Goal: Task Accomplishment & Management: Complete application form

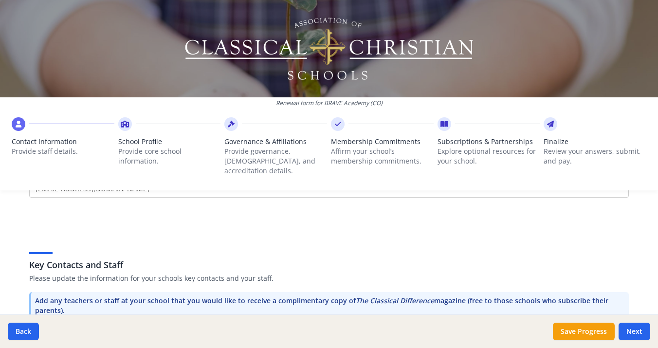
scroll to position [162, 0]
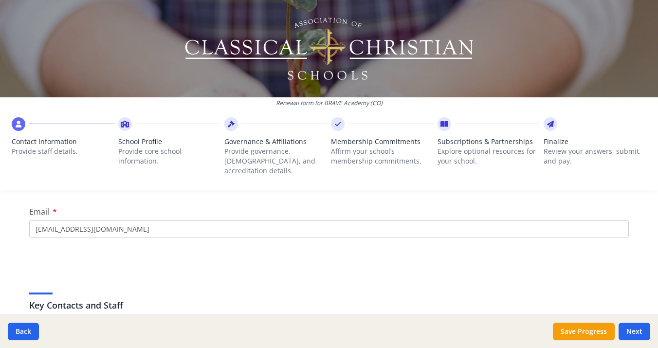
drag, startPoint x: 132, startPoint y: 221, endPoint x: 105, endPoint y: 220, distance: 27.3
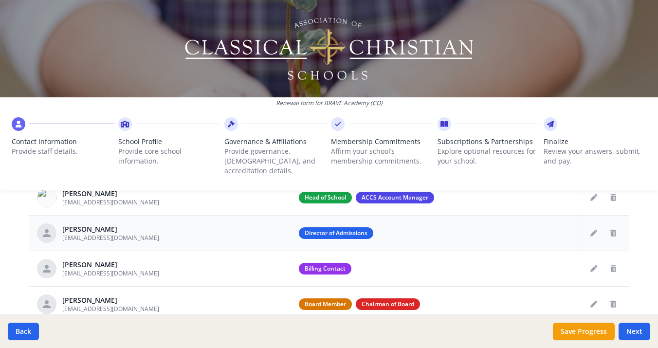
scroll to position [417, 0]
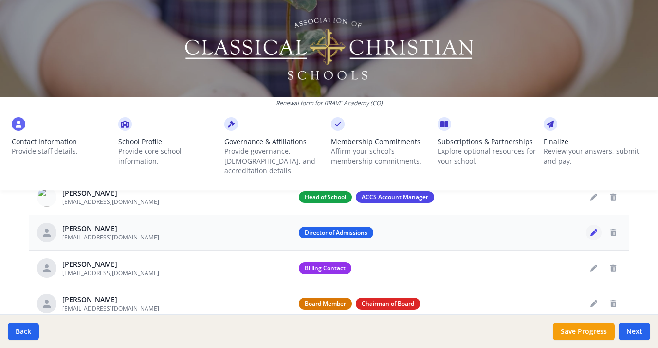
type input "[EMAIL_ADDRESS][DOMAIN_NAME]"
click at [594, 229] on icon "Edit staff" at bounding box center [593, 232] width 7 height 7
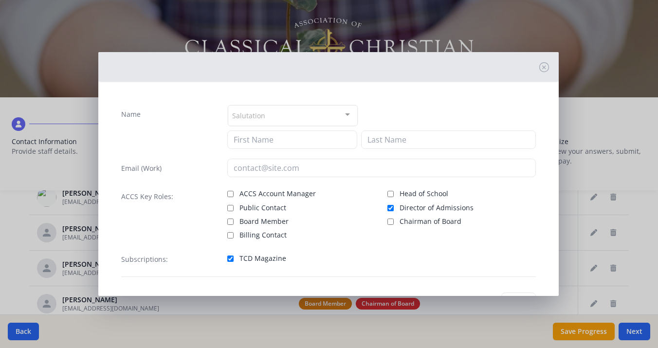
type input "[PERSON_NAME]"
type input "[EMAIL_ADDRESS][DOMAIN_NAME]"
checkbox input "true"
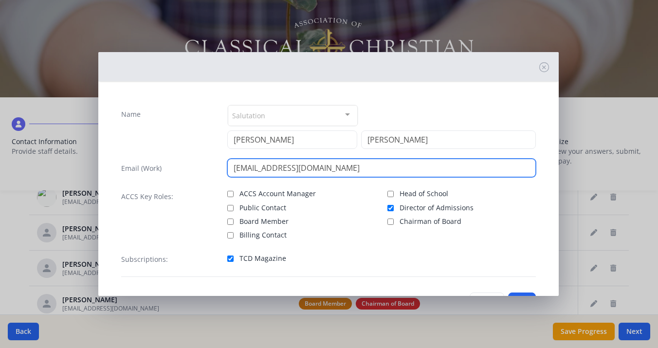
drag, startPoint x: 266, startPoint y: 170, endPoint x: 214, endPoint y: 169, distance: 52.6
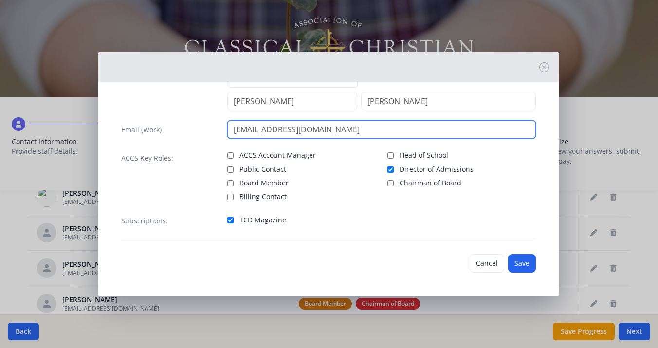
scroll to position [38, 0]
type input "[EMAIL_ADDRESS][DOMAIN_NAME]"
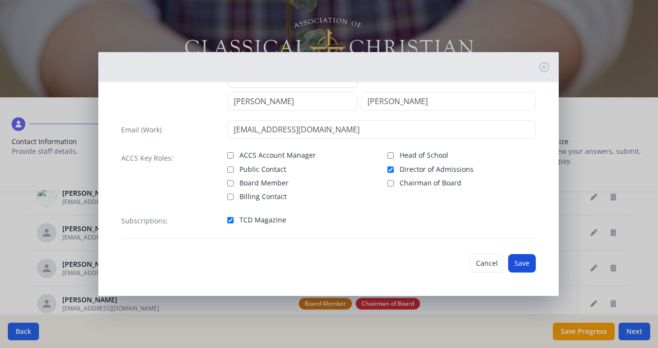
click at [521, 262] on button "Save" at bounding box center [522, 263] width 28 height 18
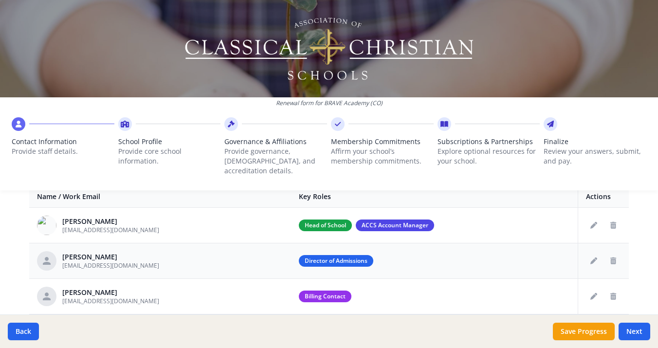
scroll to position [407, 0]
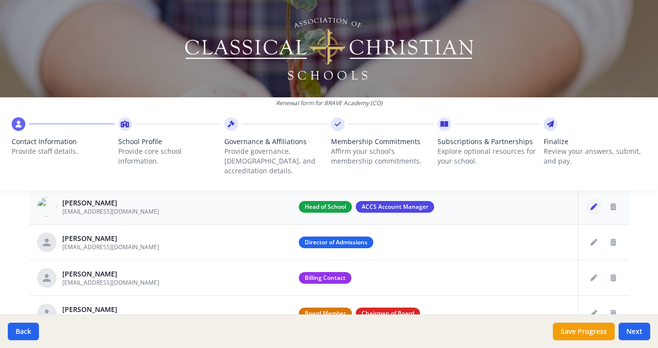
click at [590, 203] on icon "Edit staff" at bounding box center [593, 206] width 7 height 7
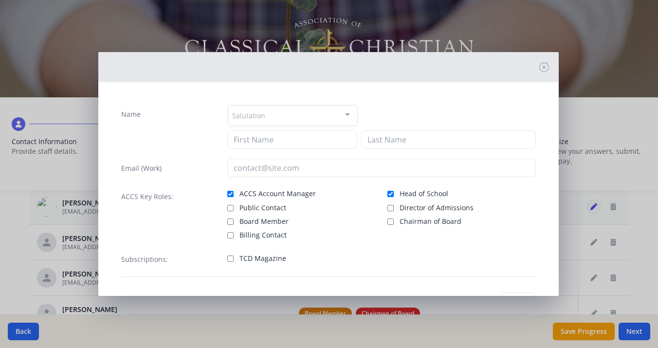
type input "[PERSON_NAME]"
type input "Clay"
type input "[EMAIL_ADDRESS][DOMAIN_NAME]"
checkbox input "true"
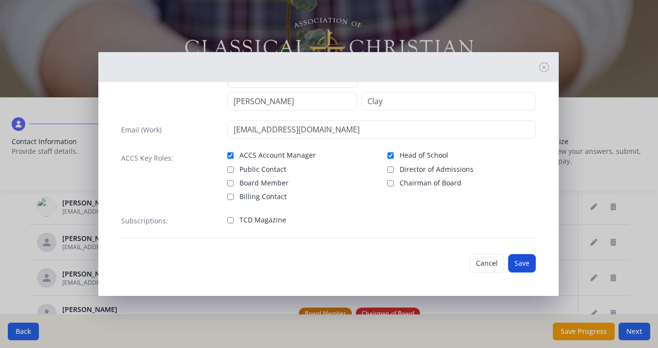
click at [521, 261] on button "Save" at bounding box center [522, 263] width 28 height 18
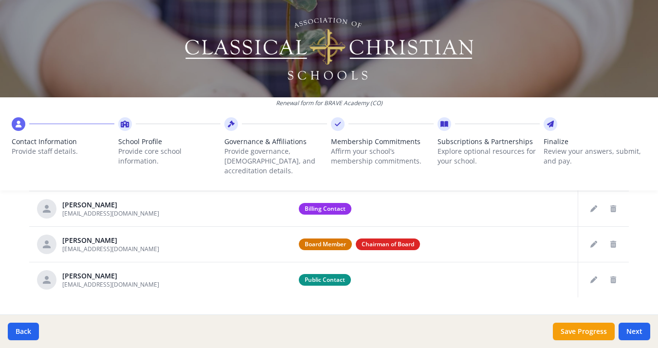
scroll to position [465, 0]
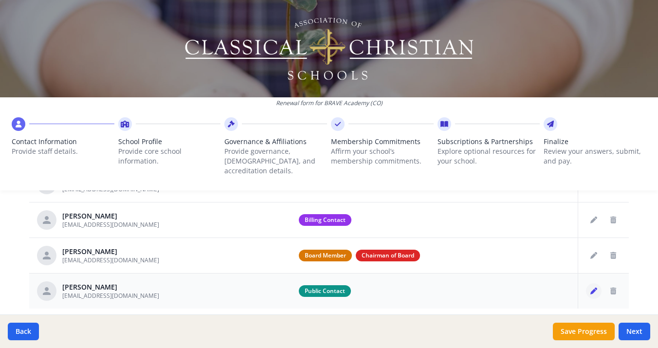
click at [594, 288] on icon "Edit staff" at bounding box center [593, 291] width 7 height 7
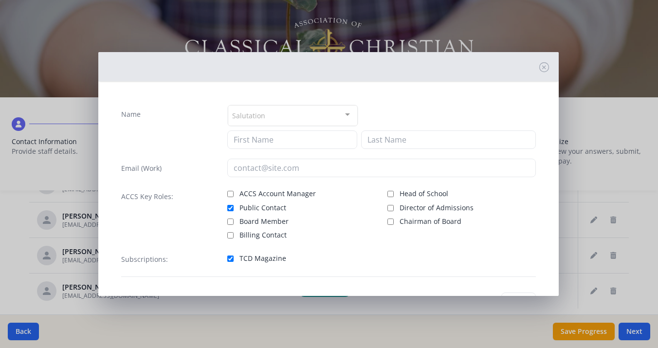
type input "[PERSON_NAME]"
type input "[EMAIL_ADDRESS][DOMAIN_NAME]"
checkbox input "true"
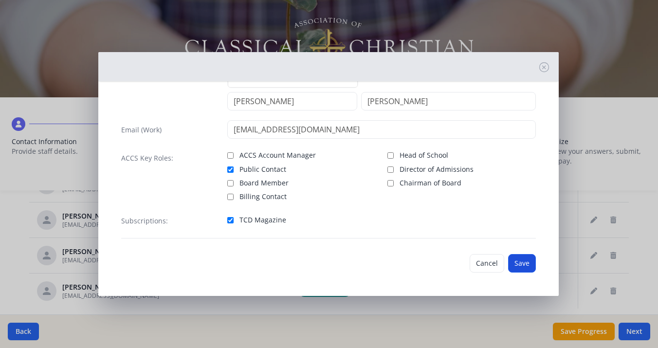
click at [526, 262] on button "Save" at bounding box center [522, 263] width 28 height 18
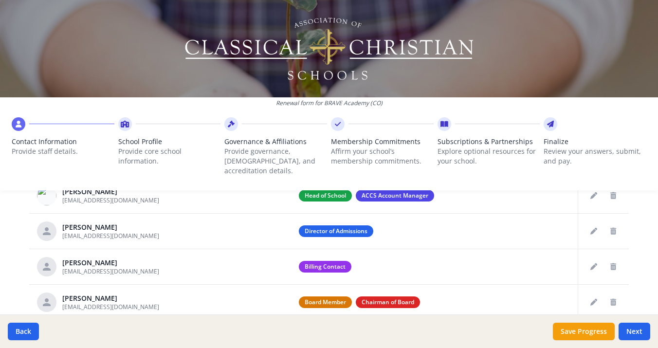
scroll to position [410, 0]
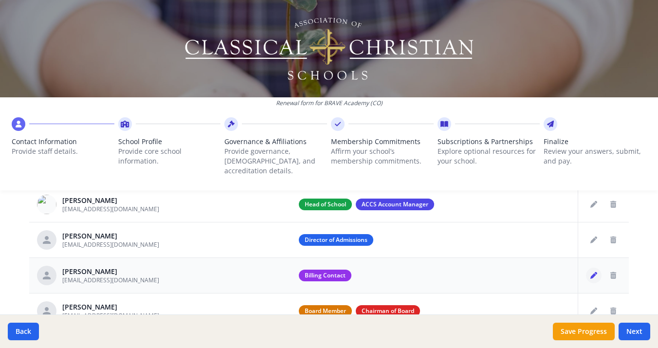
click at [597, 272] on icon "Edit staff" at bounding box center [593, 275] width 7 height 7
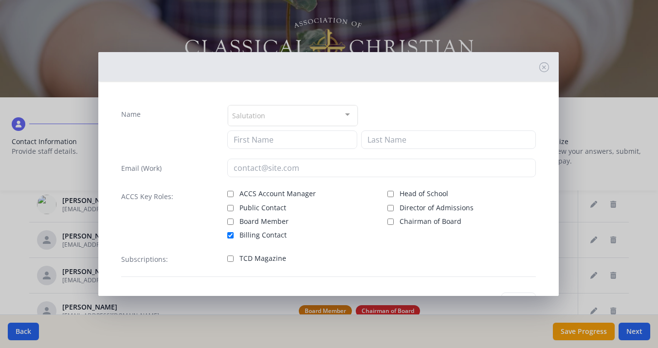
type input "[PERSON_NAME]"
type input "[EMAIL_ADDRESS][DOMAIN_NAME]"
checkbox input "true"
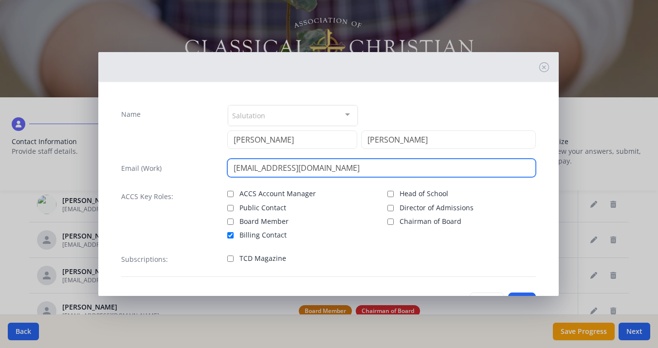
drag, startPoint x: 258, startPoint y: 169, endPoint x: 222, endPoint y: 165, distance: 35.7
type input "[EMAIL_ADDRESS][DOMAIN_NAME]"
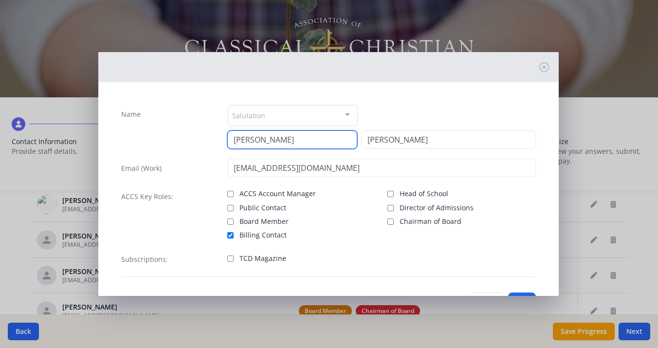
drag, startPoint x: 261, startPoint y: 145, endPoint x: 213, endPoint y: 137, distance: 49.3
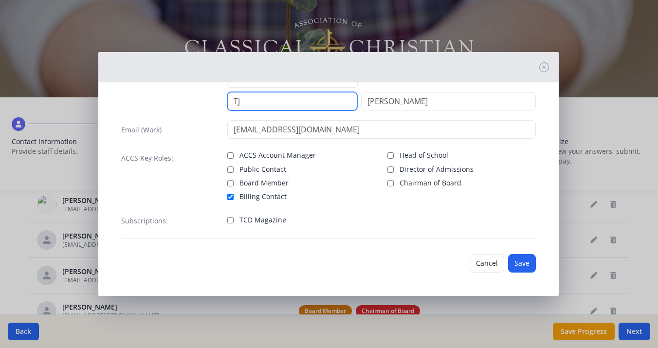
scroll to position [38, 0]
type input "TJ"
click at [525, 264] on button "Save" at bounding box center [522, 263] width 28 height 18
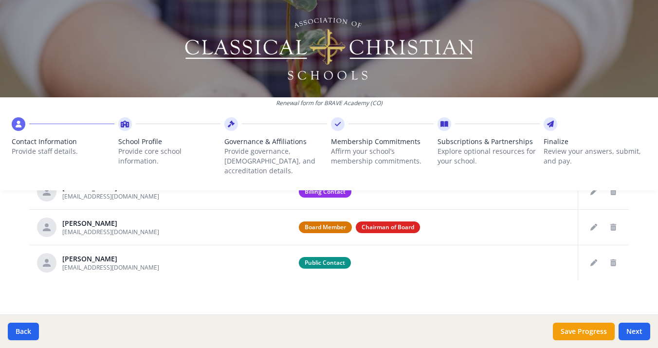
scroll to position [491, 0]
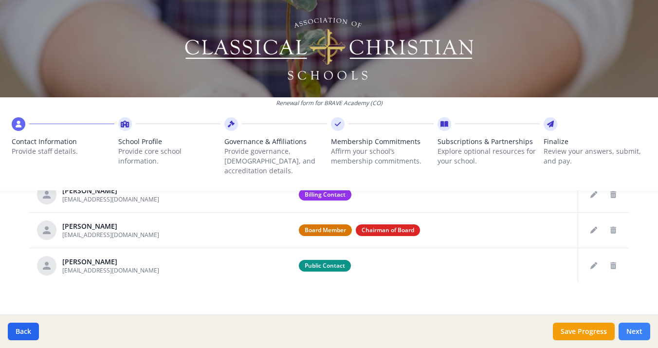
click at [640, 334] on button "Next" at bounding box center [635, 332] width 32 height 18
type input "[PHONE_NUMBER]"
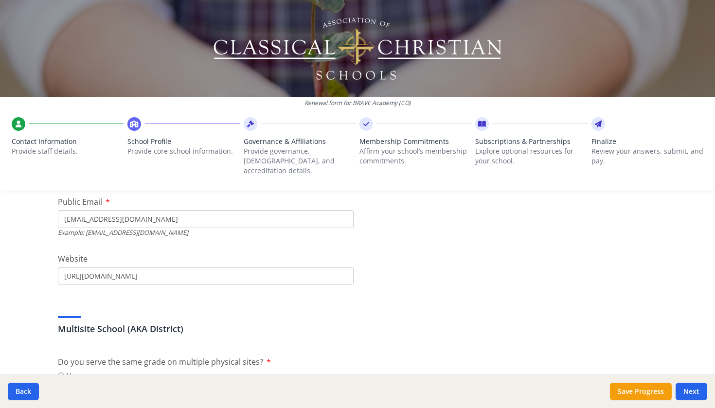
scroll to position [336, 0]
drag, startPoint x: 99, startPoint y: 209, endPoint x: 76, endPoint y: 208, distance: 22.9
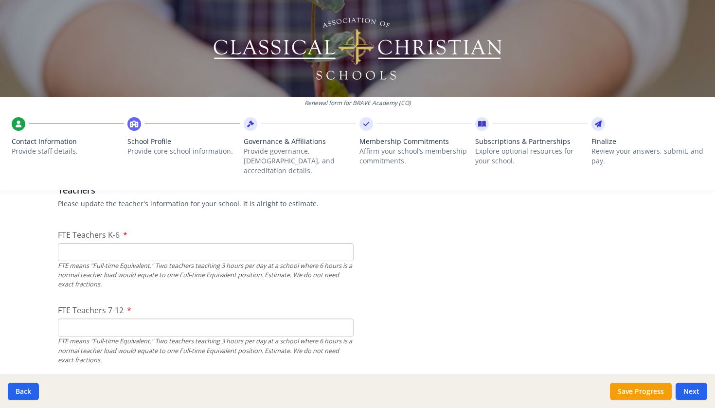
scroll to position [585, 0]
type input "[EMAIL_ADDRESS][DOMAIN_NAME]"
click at [101, 246] on input "FTE Teachers K-6" at bounding box center [206, 255] width 296 height 18
type input "8"
click at [144, 325] on input "FTE Teachers 7-12" at bounding box center [206, 330] width 296 height 18
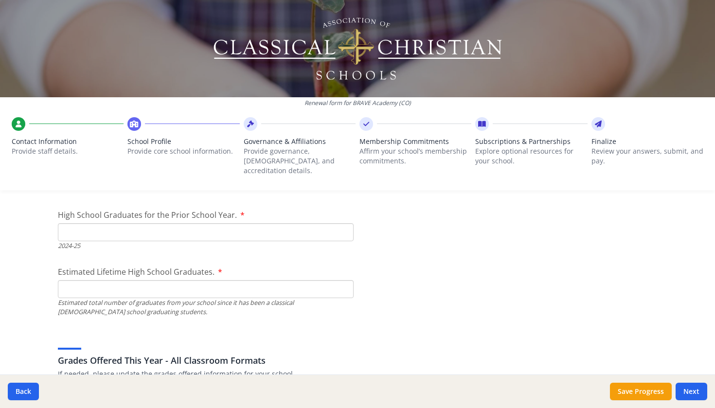
scroll to position [1410, 0]
type input "5"
click at [104, 224] on input "High School Graduates for the Prior School Year." at bounding box center [206, 233] width 296 height 18
type input "0"
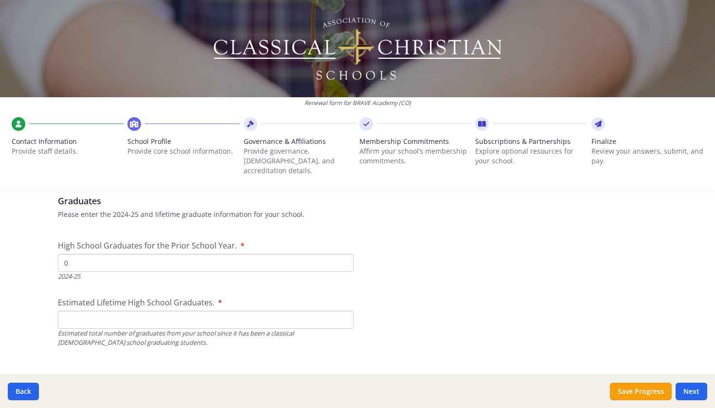
scroll to position [1376, 0]
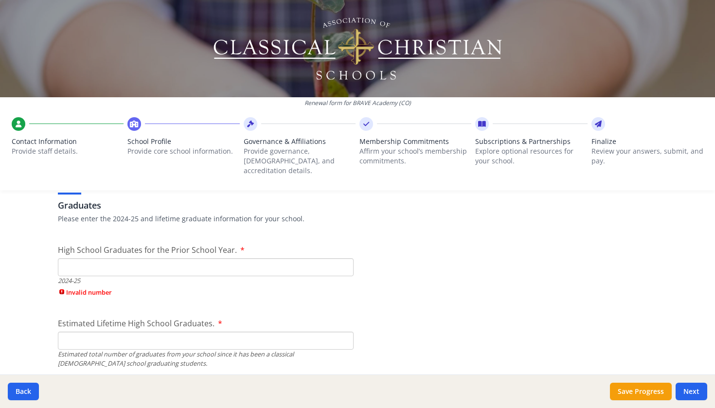
click at [164, 318] on div "Estimated Lifetime High School Graduates. Estimated total number of graduates f…" at bounding box center [206, 343] width 296 height 51
click at [82, 258] on input "High School Graduates for the Prior School Year." at bounding box center [206, 267] width 296 height 18
type input "0"
click at [92, 330] on div "Estimated Lifetime High School Graduates. Estimated total number of graduates f…" at bounding box center [206, 343] width 296 height 51
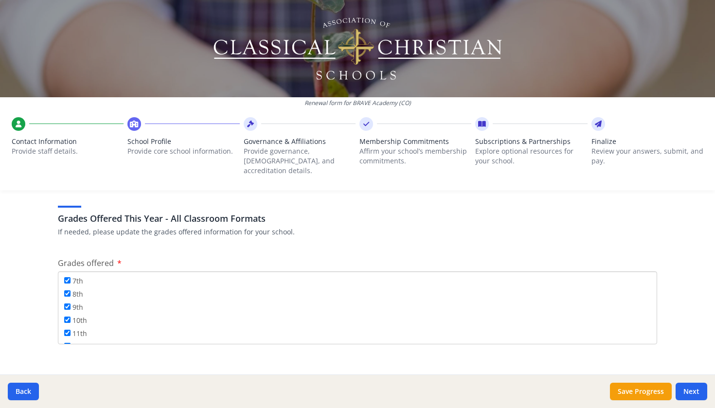
scroll to position [104, 0]
type input "0"
click at [67, 330] on input "11th" at bounding box center [67, 333] width 6 height 6
checkbox input "false"
click at [69, 342] on label "12th" at bounding box center [75, 347] width 23 height 11
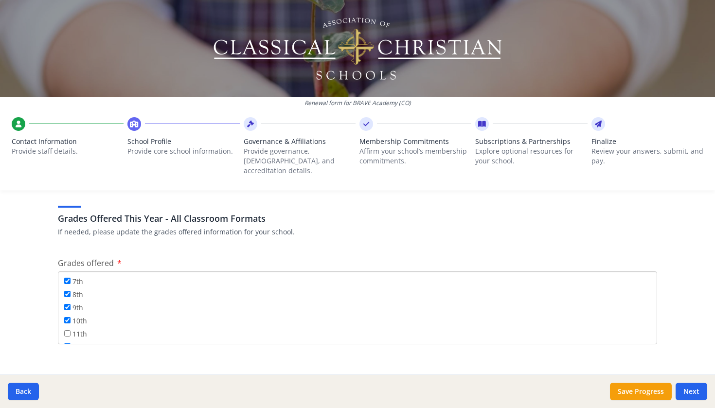
click at [69, 344] on input "12th" at bounding box center [67, 347] width 6 height 6
checkbox input "false"
click at [68, 317] on input "10th" at bounding box center [67, 320] width 6 height 6
checkbox input "false"
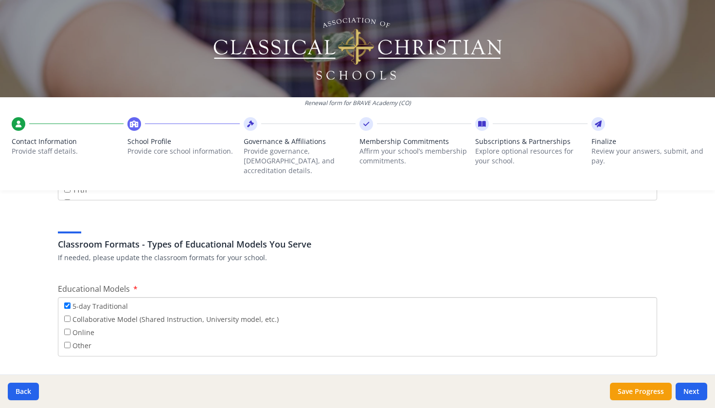
scroll to position [1713, 0]
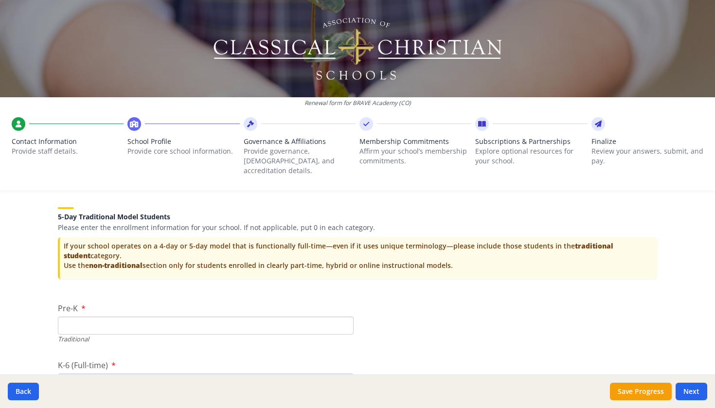
click at [95, 317] on input "Pre-K" at bounding box center [206, 326] width 296 height 18
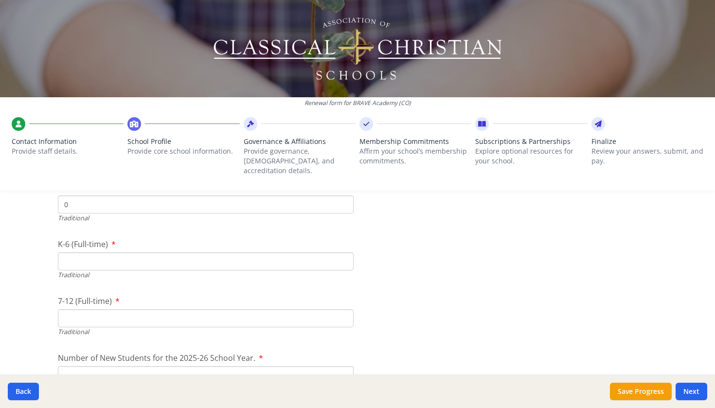
scroll to position [2084, 0]
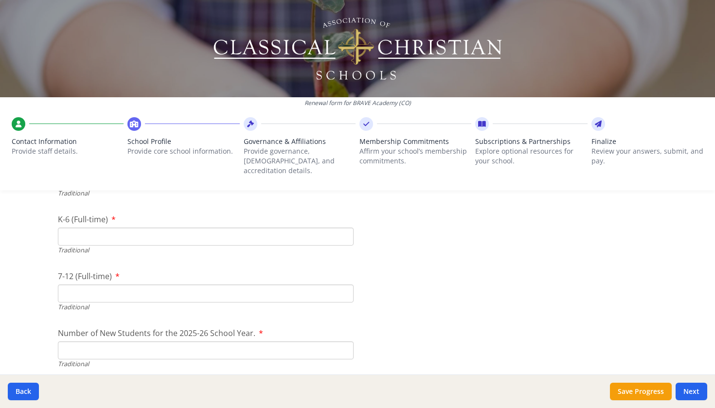
type input "0"
click at [73, 228] on input "K-6 (Full-time)" at bounding box center [206, 237] width 296 height 18
click at [99, 285] on input "7-12 (Full-time)" at bounding box center [206, 294] width 296 height 18
click at [73, 228] on input "K-6 (Full-time)" at bounding box center [206, 237] width 296 height 18
type input "62"
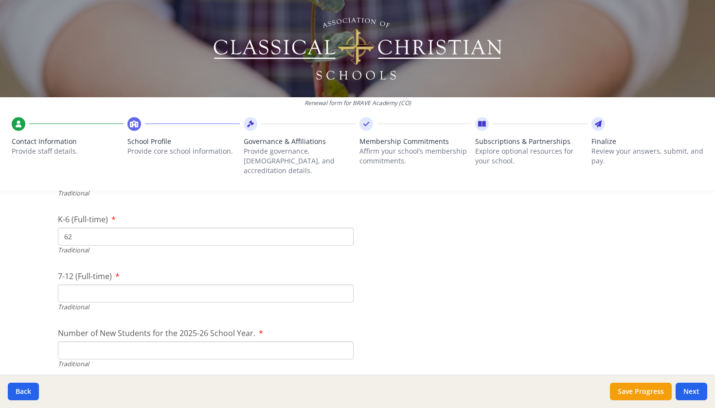
click at [78, 285] on input "7-12 (Full-time)" at bounding box center [206, 294] width 296 height 18
type input "18"
click at [180, 342] on input "Number of New Students for the 2025-26 School Year." at bounding box center [206, 351] width 296 height 18
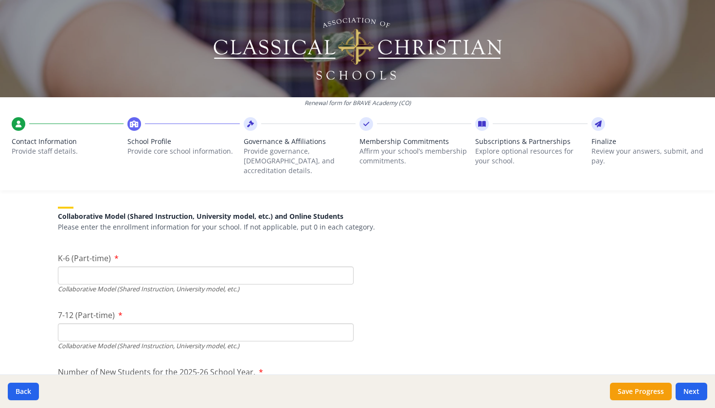
scroll to position [2275, 0]
type input "20"
click at [158, 265] on input "K-6 (Part-time)" at bounding box center [206, 274] width 296 height 18
type input "0"
click at [207, 322] on input "7-12 (Part-time)" at bounding box center [206, 331] width 296 height 18
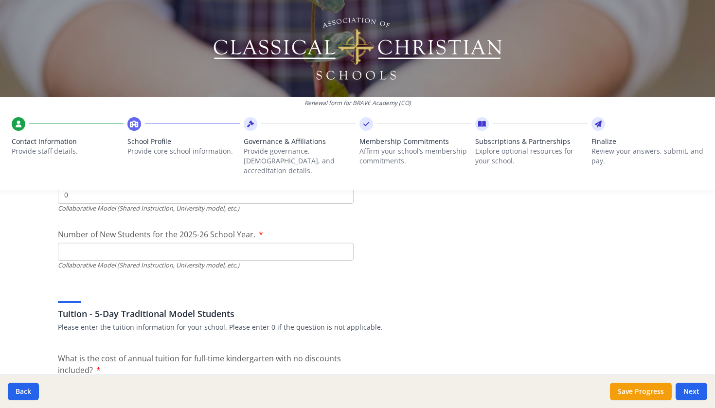
scroll to position [2442, 0]
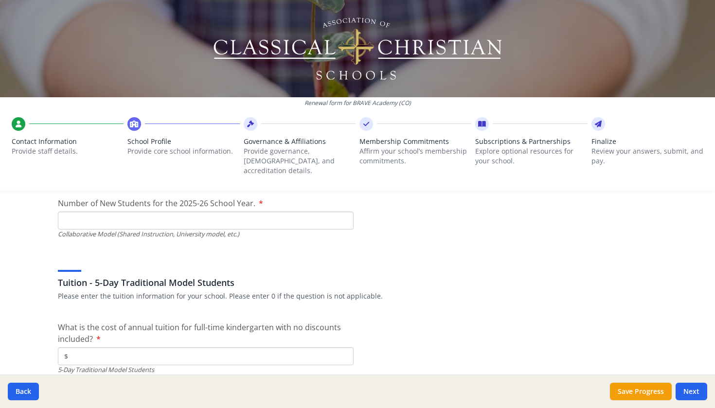
type input "0"
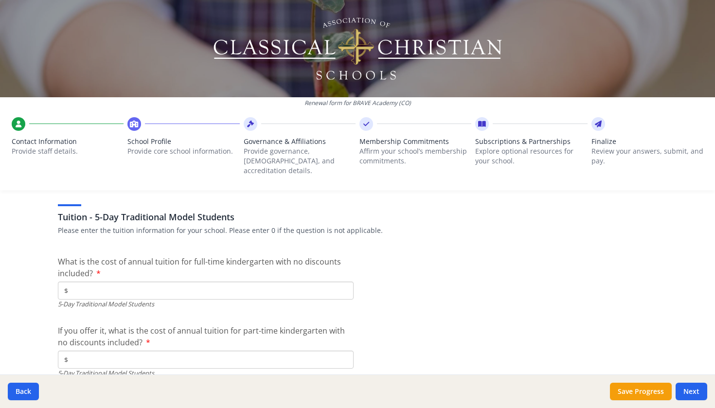
scroll to position [2511, 0]
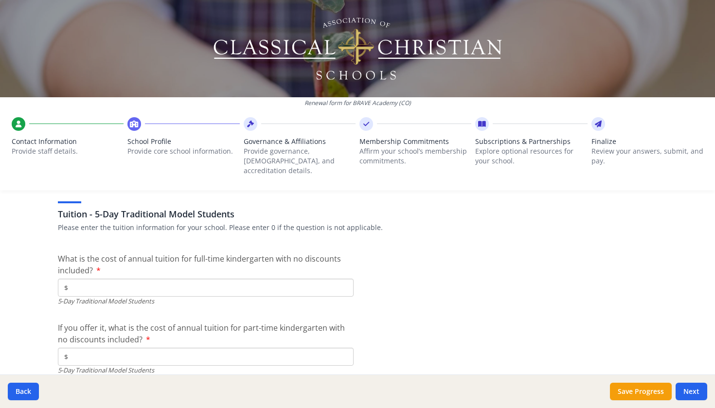
type input "0"
click at [138, 279] on input "$" at bounding box center [206, 288] width 296 height 18
click at [77, 279] on input "$11 500" at bounding box center [206, 288] width 296 height 18
drag, startPoint x: 94, startPoint y: 274, endPoint x: 50, endPoint y: 272, distance: 44.4
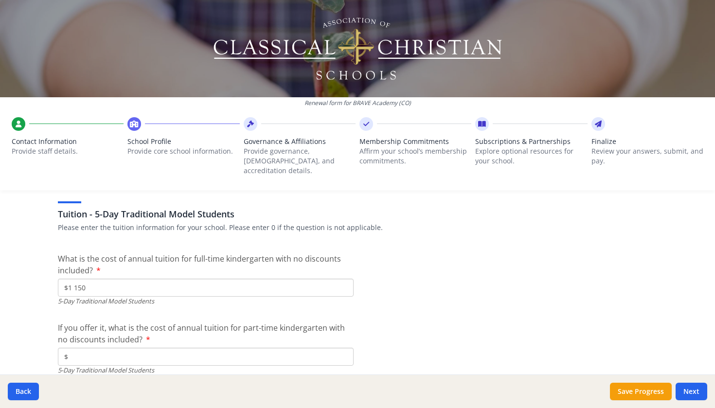
type input "$11 500"
click at [94, 347] on input "$" at bounding box center [206, 357] width 296 height 18
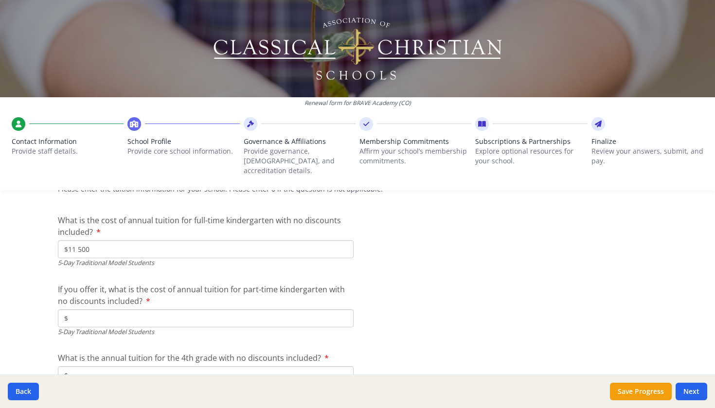
scroll to position [2541, 0]
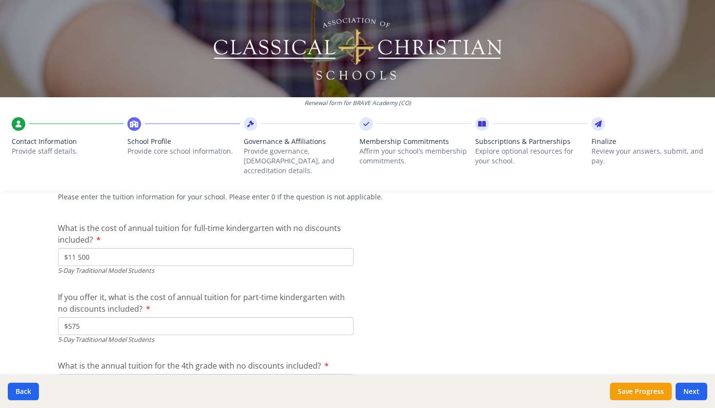
type input "$5 750"
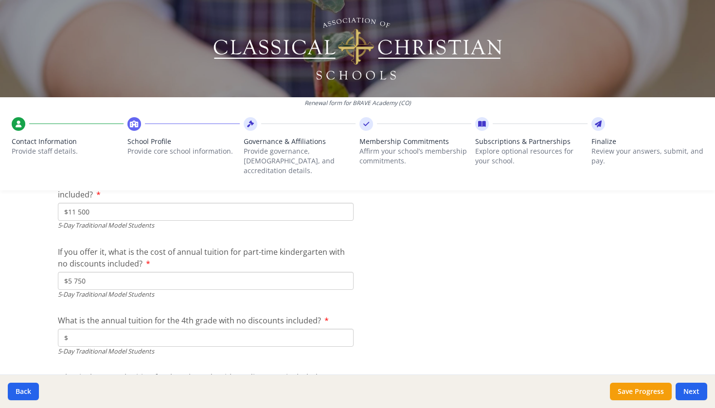
scroll to position [2598, 0]
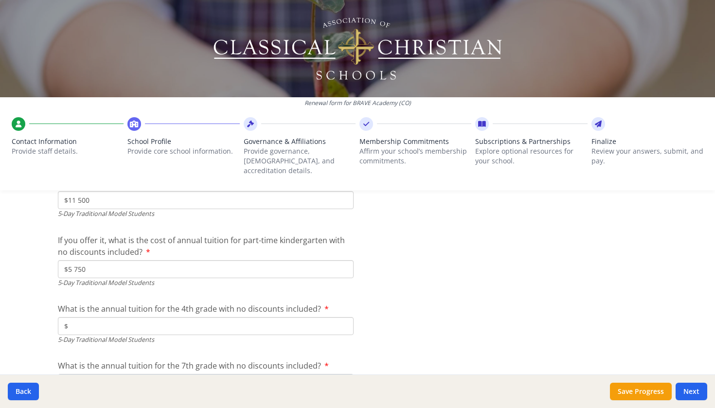
click at [114, 317] on input "$" at bounding box center [206, 326] width 296 height 18
type input "$11 500"
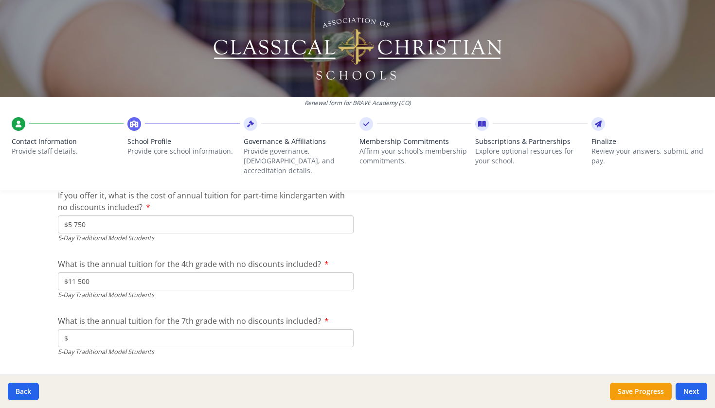
scroll to position [2646, 0]
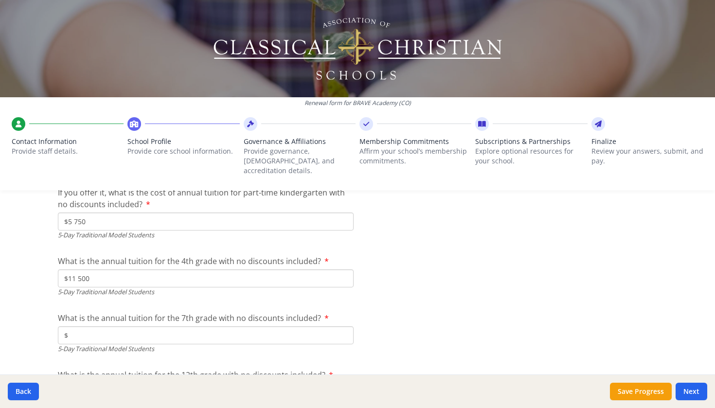
click at [103, 327] on input "$" at bounding box center [206, 336] width 296 height 18
type input "$11 500"
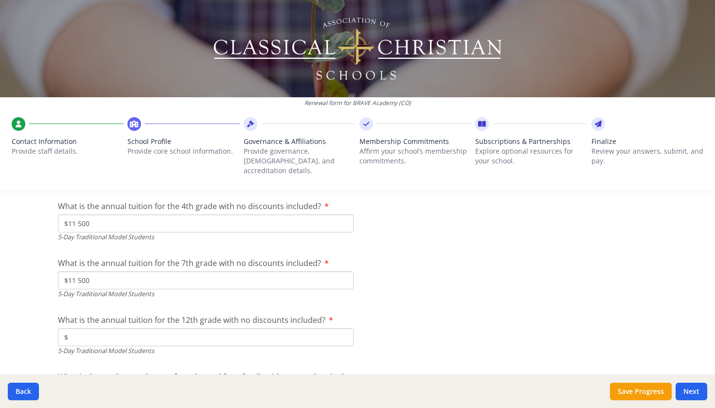
scroll to position [2706, 0]
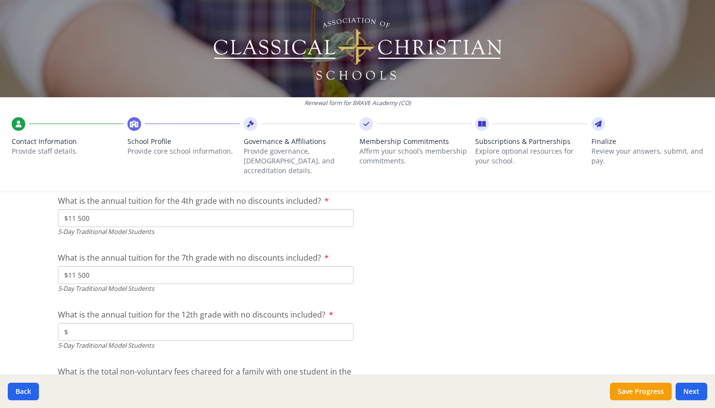
click at [101, 323] on input "$" at bounding box center [206, 332] width 296 height 18
type input "$11 500"
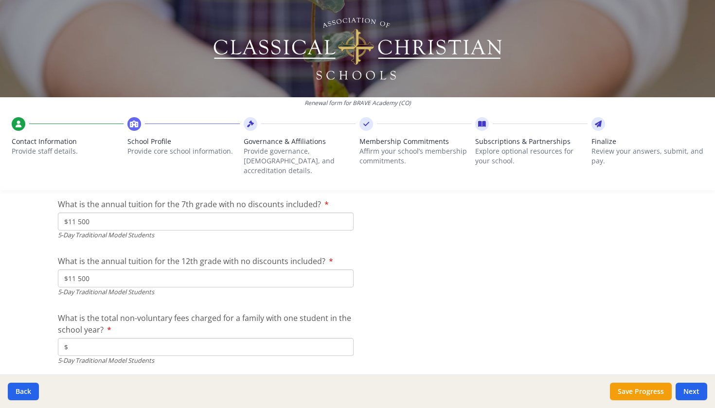
scroll to position [2777, 0]
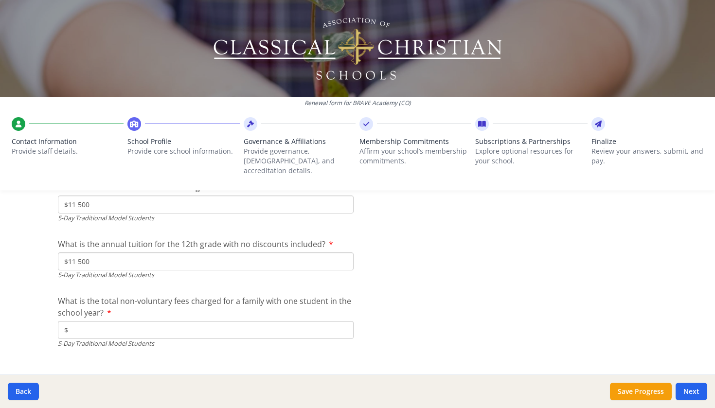
click at [108, 321] on input "$" at bounding box center [206, 330] width 296 height 18
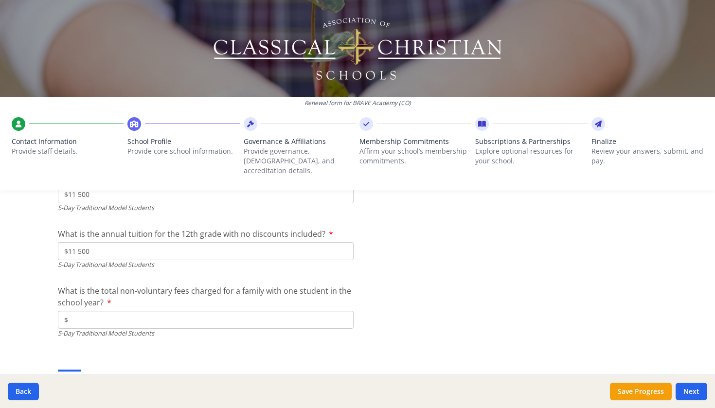
scroll to position [2788, 0]
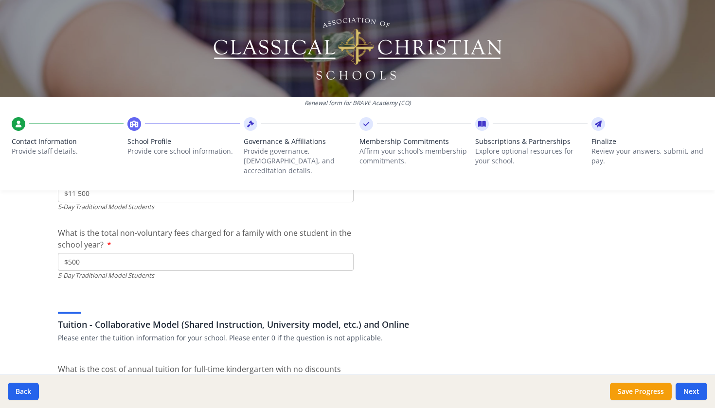
scroll to position [2847, 0]
drag, startPoint x: 89, startPoint y: 245, endPoint x: 69, endPoint y: 247, distance: 20.0
click at [69, 252] on input "$500" at bounding box center [206, 261] width 296 height 18
click at [195, 270] on div "5-Day Traditional Model Students" at bounding box center [206, 274] width 296 height 9
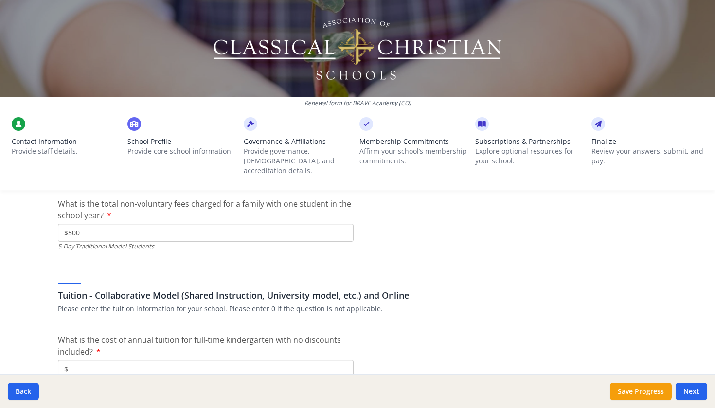
scroll to position [2863, 0]
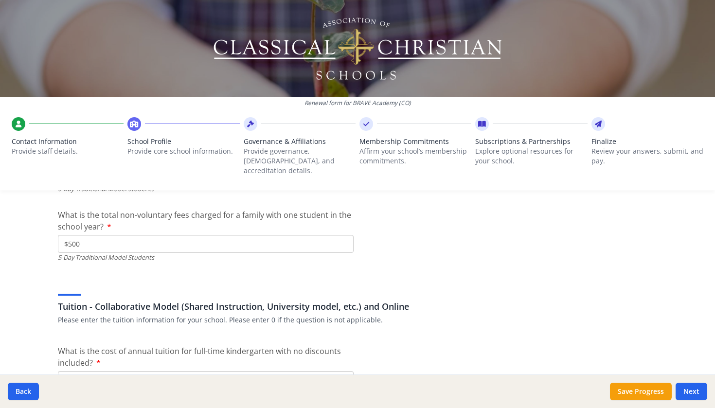
drag, startPoint x: 84, startPoint y: 229, endPoint x: 69, endPoint y: 229, distance: 15.6
click at [69, 235] on input "$500" at bounding box center [206, 244] width 296 height 18
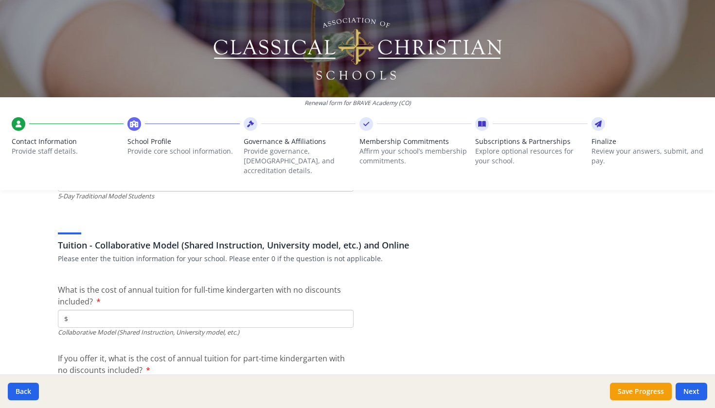
scroll to position [2945, 0]
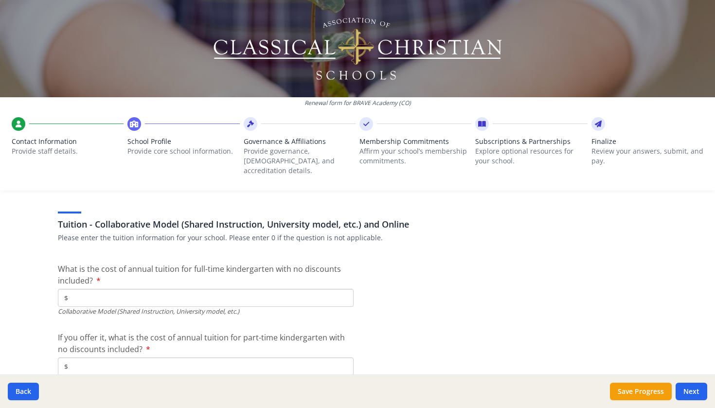
type input "$150"
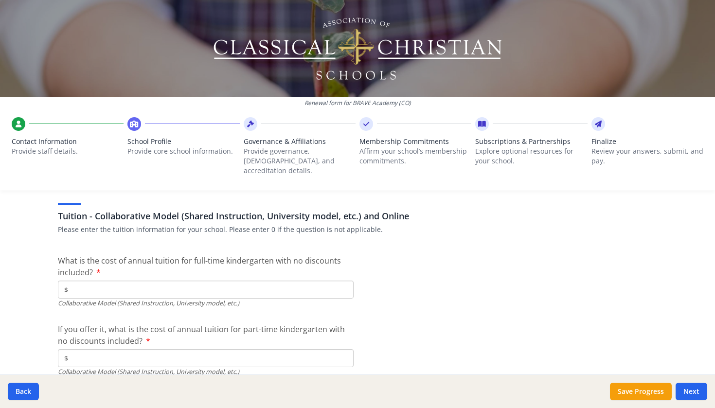
scroll to position [2960, 0]
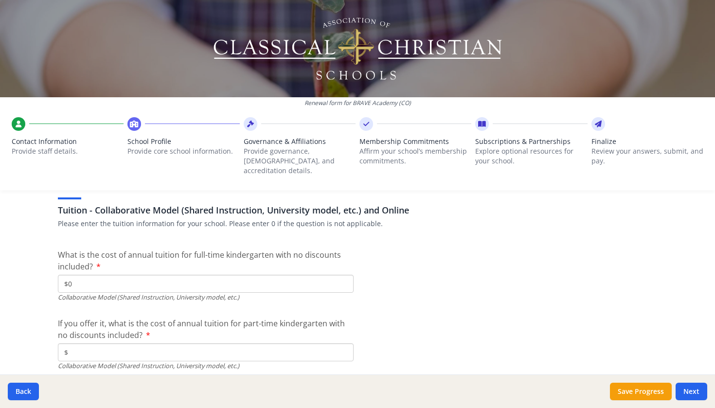
type input "$0"
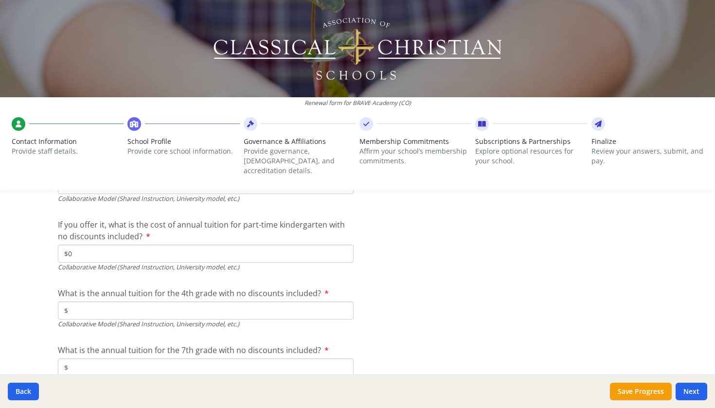
scroll to position [3080, 0]
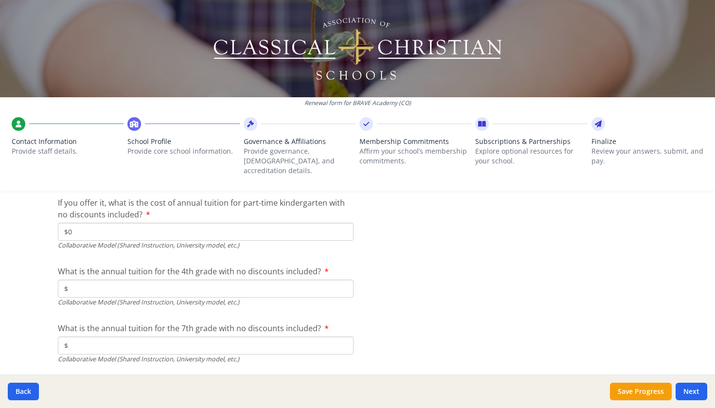
type input "$0"
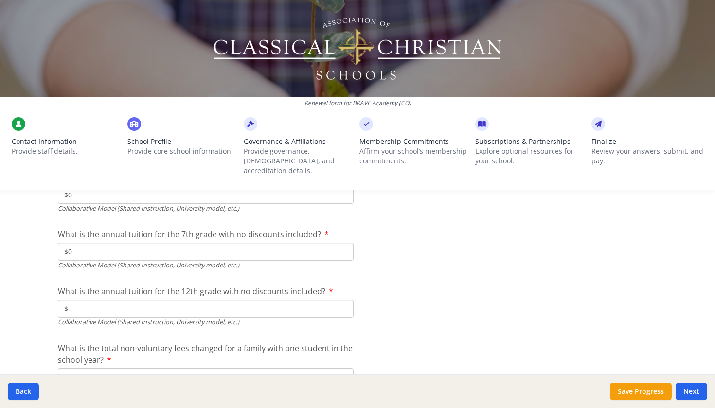
scroll to position [3194, 0]
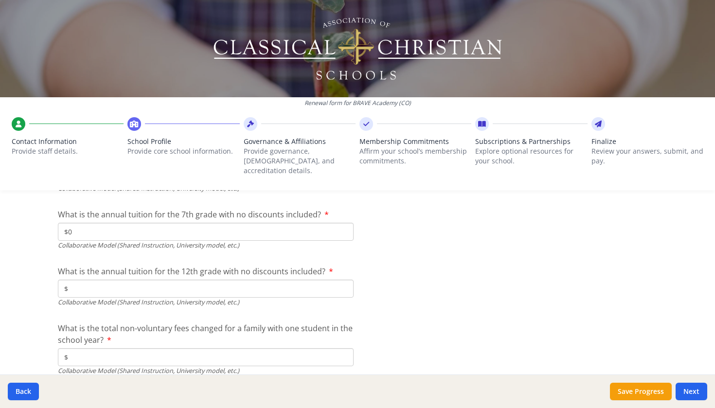
type input "$0"
click at [90, 347] on input "$" at bounding box center [206, 357] width 296 height 18
type input "$0"
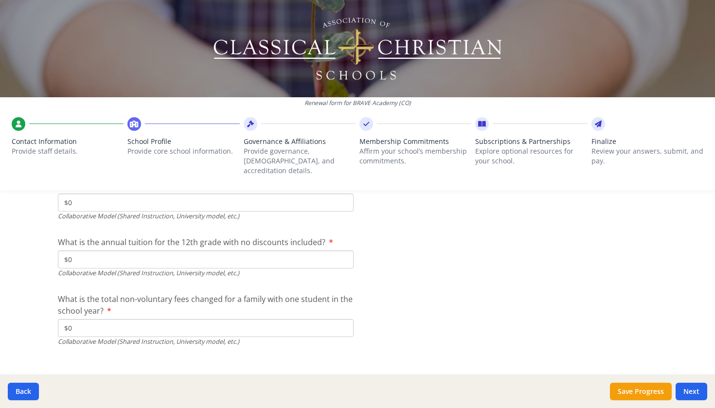
scroll to position [3219, 0]
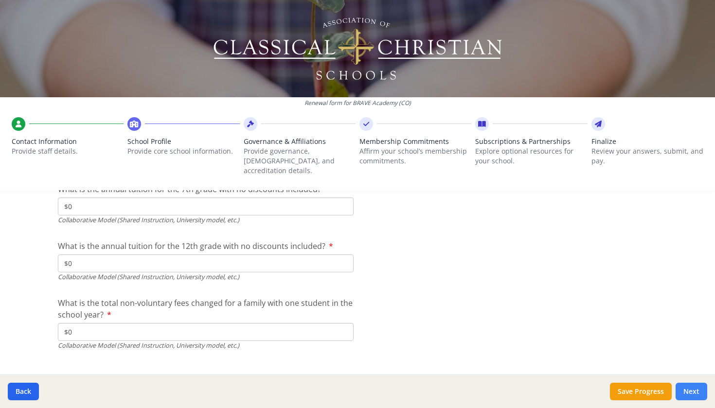
click at [658, 347] on button "Next" at bounding box center [692, 392] width 32 height 18
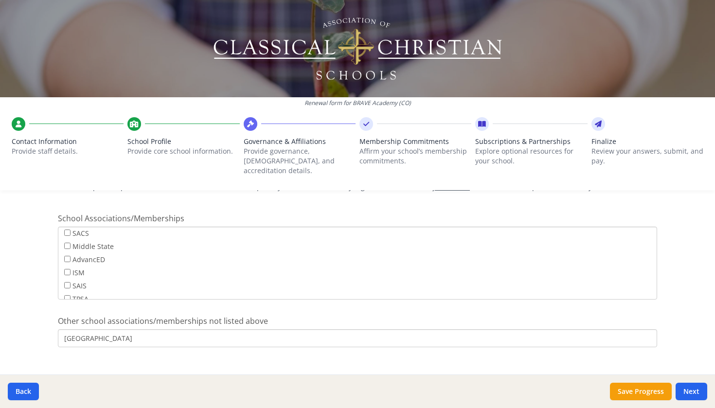
scroll to position [68, 0]
drag, startPoint x: 146, startPoint y: 326, endPoint x: 109, endPoint y: 326, distance: 37.0
click at [109, 329] on input "[GEOGRAPHIC_DATA]" at bounding box center [358, 338] width 600 height 18
type input "Turning Point Education"
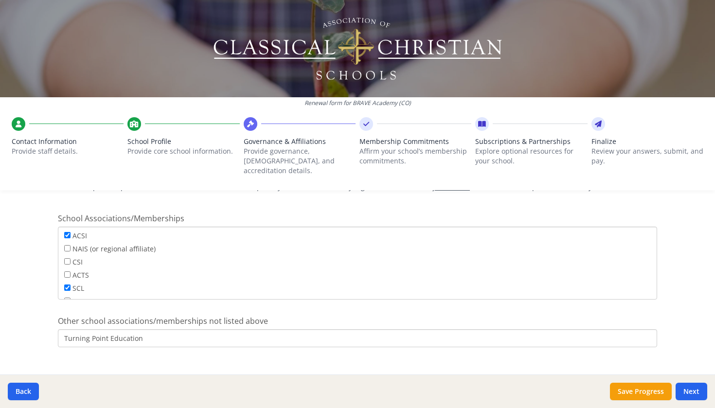
click at [67, 232] on input "ACSI" at bounding box center [67, 235] width 6 height 6
checkbox input "false"
click at [658, 347] on button "Next" at bounding box center [692, 392] width 32 height 18
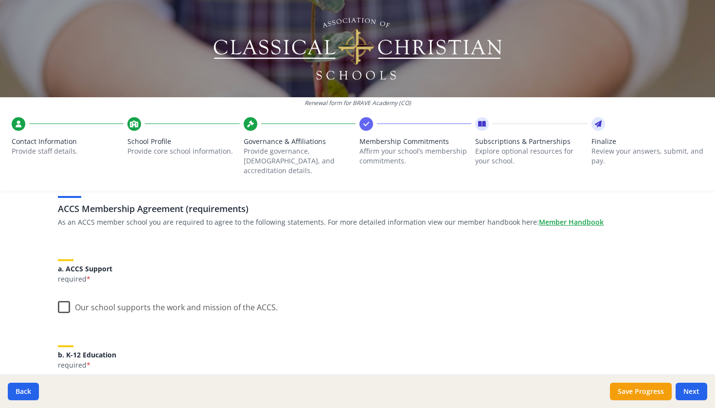
scroll to position [71, 0]
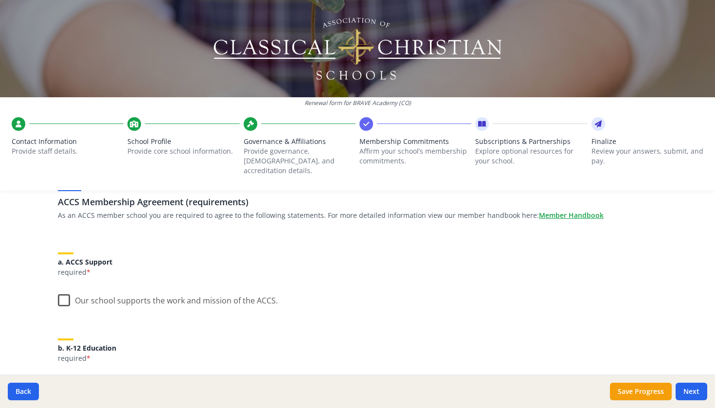
click at [64, 292] on label "Our school supports the work and mission of the ACCS." at bounding box center [168, 298] width 220 height 21
click at [0, 0] on input "Our school supports the work and mission of the ACCS." at bounding box center [0, 0] width 0 height 0
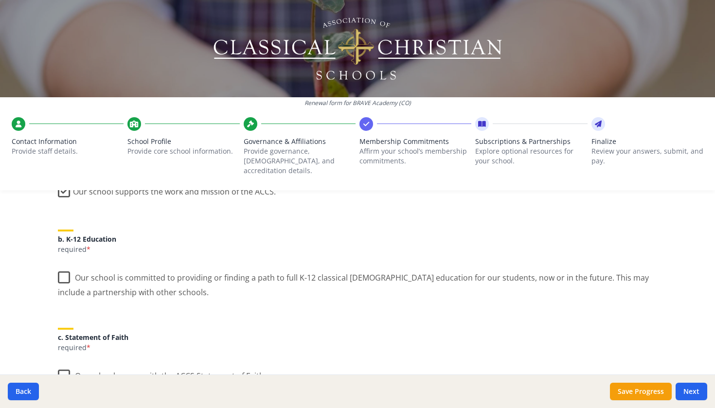
scroll to position [196, 0]
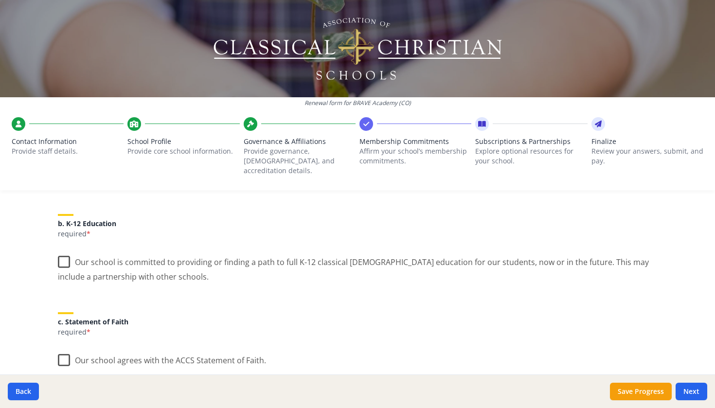
click at [66, 252] on label "Our school is committed to providing or finding a path to full K-12 classical […" at bounding box center [358, 266] width 600 height 33
click at [0, 0] on input "Our school is committed to providing or finding a path to full K-12 classical […" at bounding box center [0, 0] width 0 height 0
click at [65, 347] on label "Our school agrees with the ACCS Statement of Faith." at bounding box center [162, 358] width 208 height 21
click at [0, 0] on input "Our school agrees with the ACCS Statement of Faith." at bounding box center [0, 0] width 0 height 0
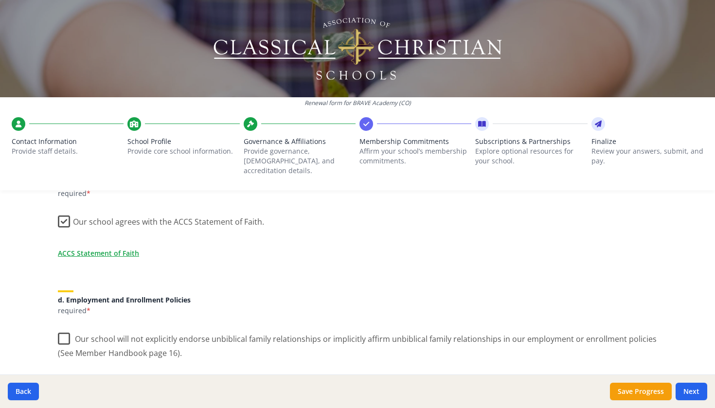
scroll to position [365, 0]
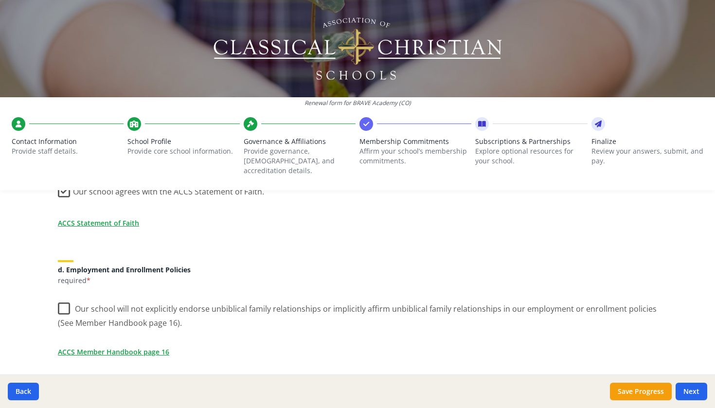
click at [61, 299] on label "Our school will not explicitly endorse unbiblical family relationships or impli…" at bounding box center [358, 312] width 600 height 33
click at [0, 0] on input "Our school will not explicitly endorse unbiblical family relationships or impli…" at bounding box center [0, 0] width 0 height 0
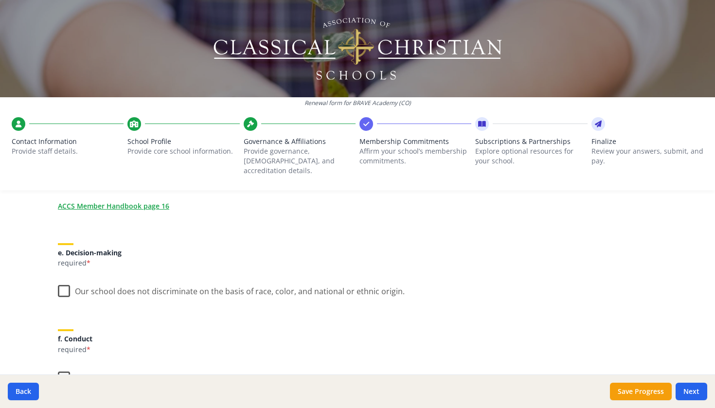
scroll to position [512, 0]
click at [63, 278] on label "Our school does not discriminate on the basis of race, color, and national or e…" at bounding box center [231, 288] width 347 height 21
click at [0, 0] on input "Our school does not discriminate on the basis of race, color, and national or e…" at bounding box center [0, 0] width 0 height 0
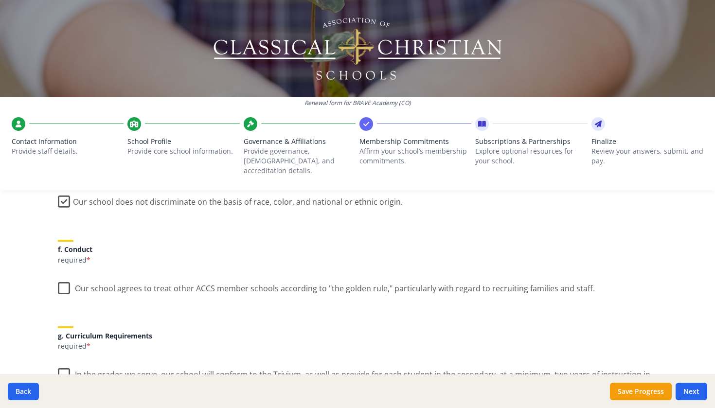
scroll to position [642, 0]
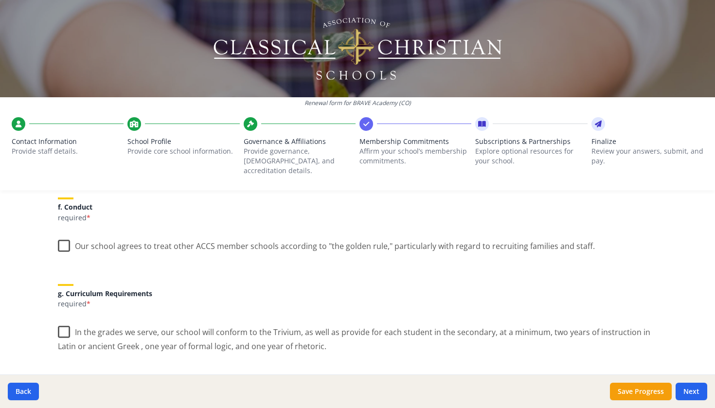
click at [64, 234] on label "Our school agrees to treat other ACCS member schools according to "the golden r…" at bounding box center [326, 244] width 537 height 21
click at [0, 0] on input "Our school agrees to treat other ACCS member schools according to "the golden r…" at bounding box center [0, 0] width 0 height 0
click at [67, 324] on label "In the grades we serve, our school will conform to the Trivium, as well as prov…" at bounding box center [358, 336] width 600 height 33
click at [0, 0] on input "In the grades we serve, our school will conform to the Trivium, as well as prov…" at bounding box center [0, 0] width 0 height 0
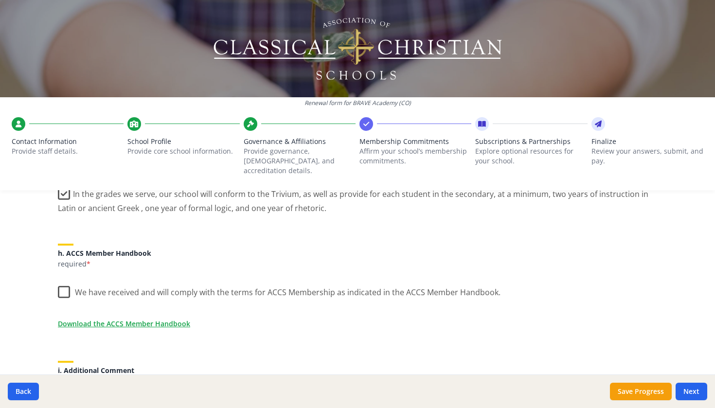
scroll to position [801, 0]
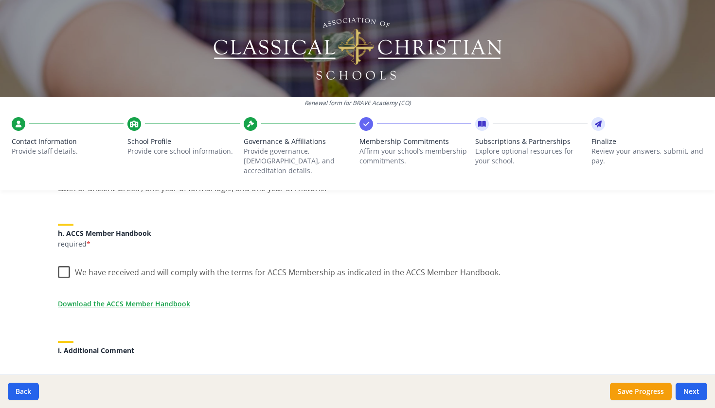
click at [64, 260] on label "We have received and will comply with the terms for ACCS Membership as indicate…" at bounding box center [279, 270] width 443 height 21
click at [0, 0] on input "We have received and will comply with the terms for ACCS Membership as indicate…" at bounding box center [0, 0] width 0 height 0
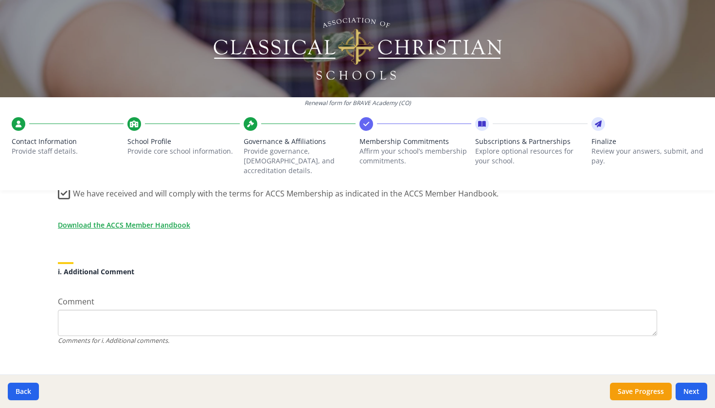
scroll to position [879, 0]
click at [658, 347] on button "Next" at bounding box center [692, 392] width 32 height 18
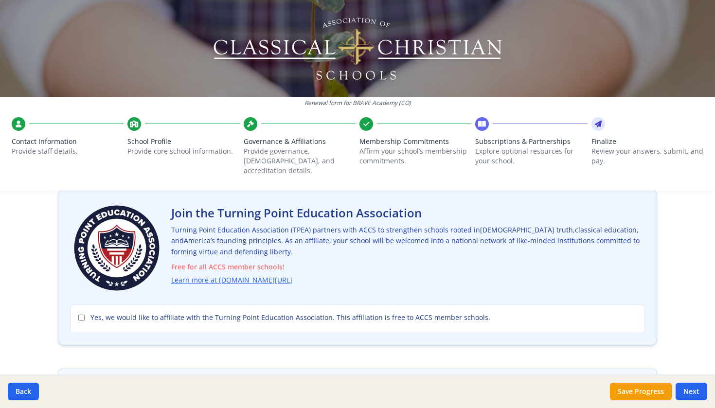
scroll to position [0, 0]
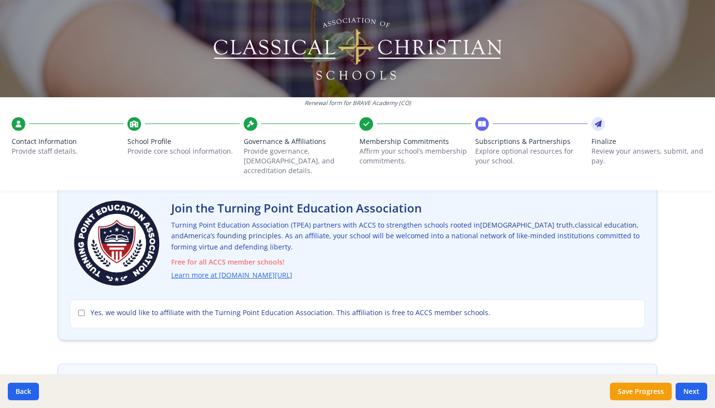
click at [81, 310] on input "Yes, we would like to affiliate with the Turning Point Education Association. T…" at bounding box center [81, 313] width 6 height 6
checkbox input "true"
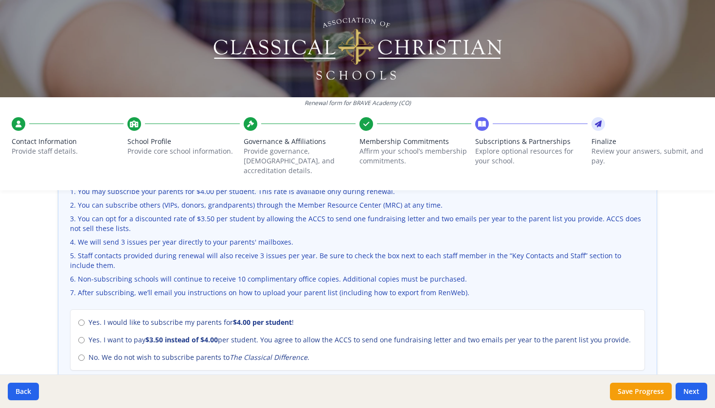
scroll to position [370, 0]
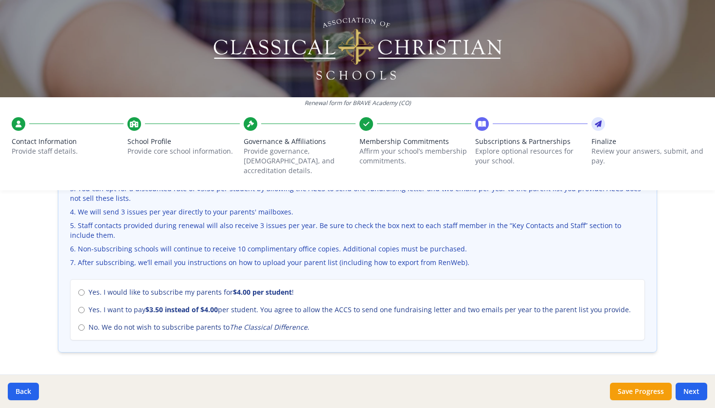
click at [79, 325] on input "No. We do not wish to subscribe parents to The Classical Difference ." at bounding box center [81, 328] width 6 height 6
radio input "true"
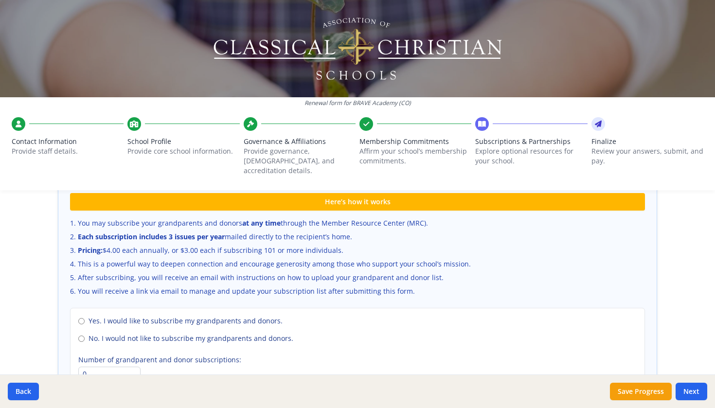
scroll to position [661, 0]
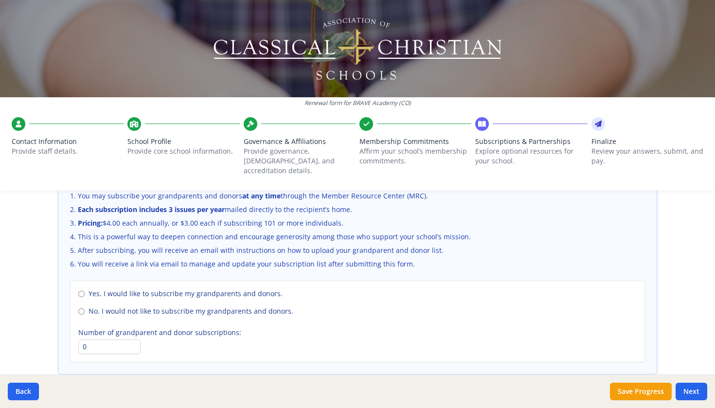
click at [82, 309] on input "No. I would not like to subscribe my grandparents and donors." at bounding box center [81, 312] width 6 height 6
radio input "true"
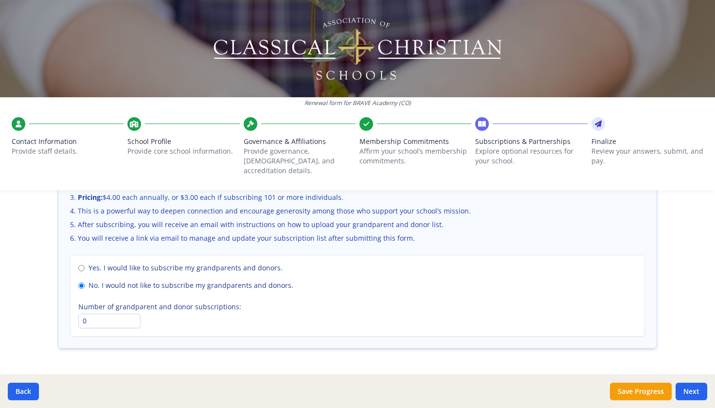
scroll to position [677, 0]
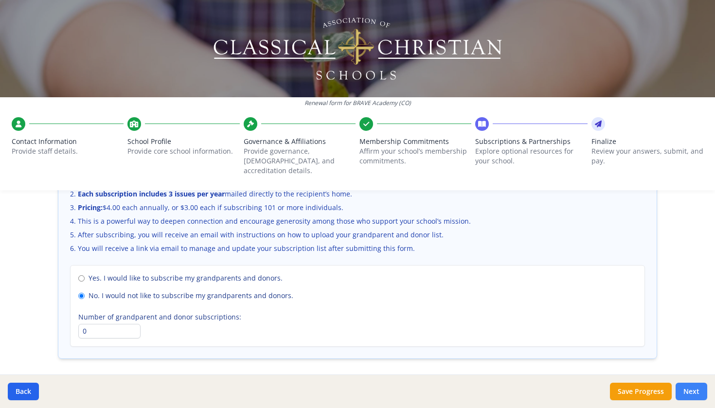
click at [658, 347] on button "Next" at bounding box center [692, 392] width 32 height 18
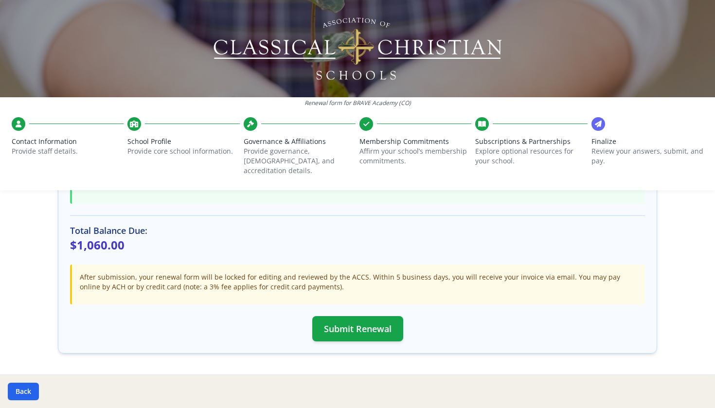
scroll to position [271, 0]
click at [366, 324] on button "Submit Renewal" at bounding box center [357, 329] width 91 height 25
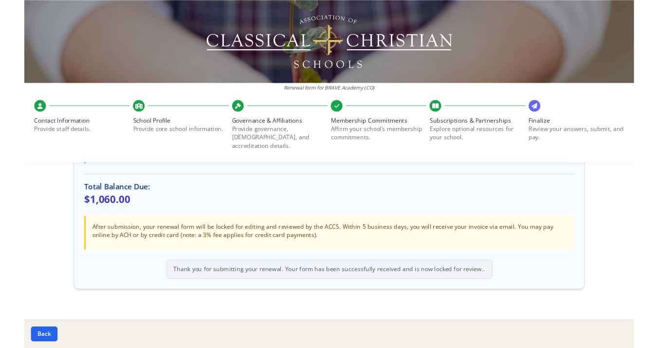
scroll to position [279, 0]
